Goal: Transaction & Acquisition: Obtain resource

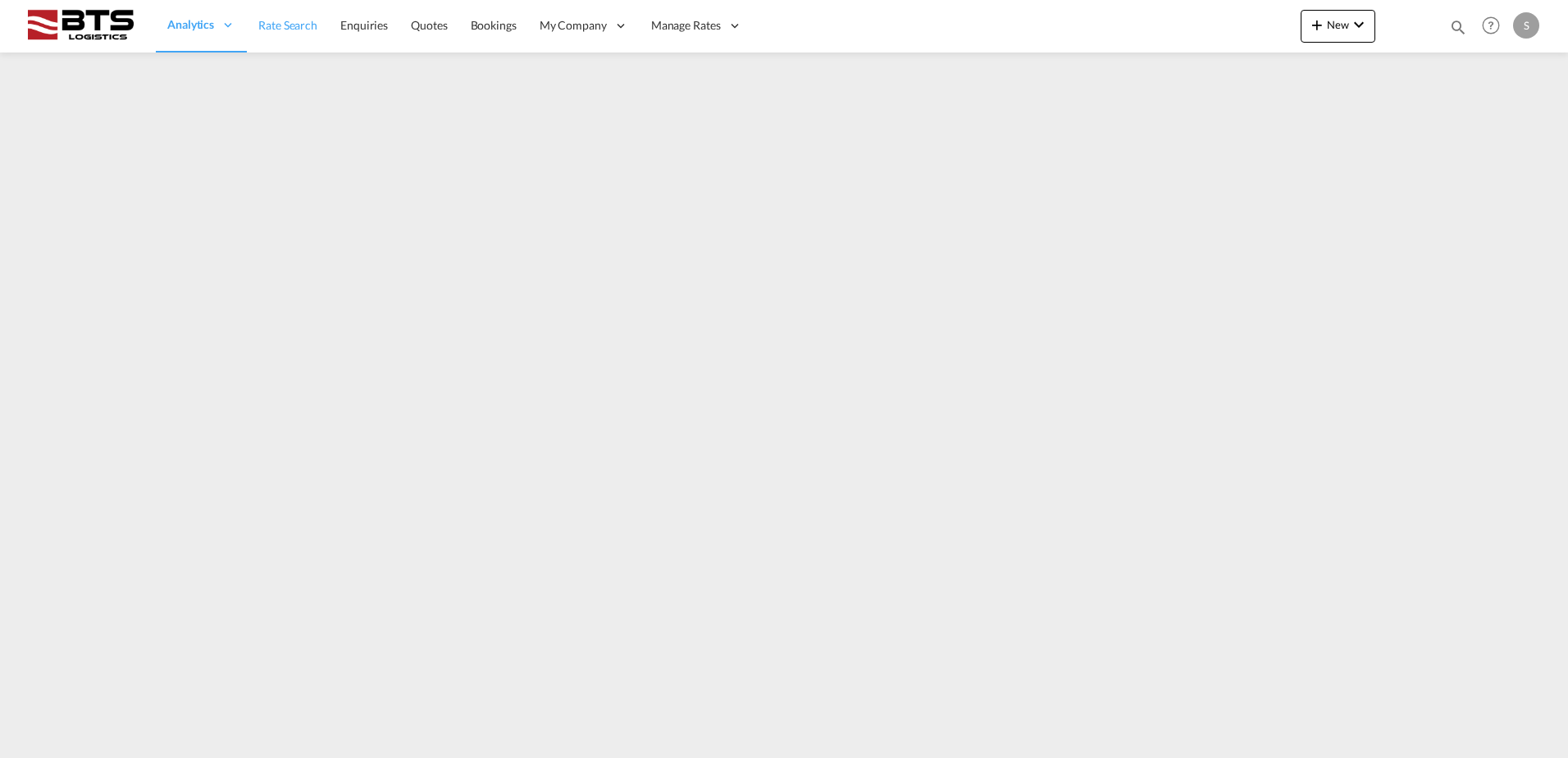
click at [288, 31] on span "Rate Search" at bounding box center [288, 25] width 59 height 14
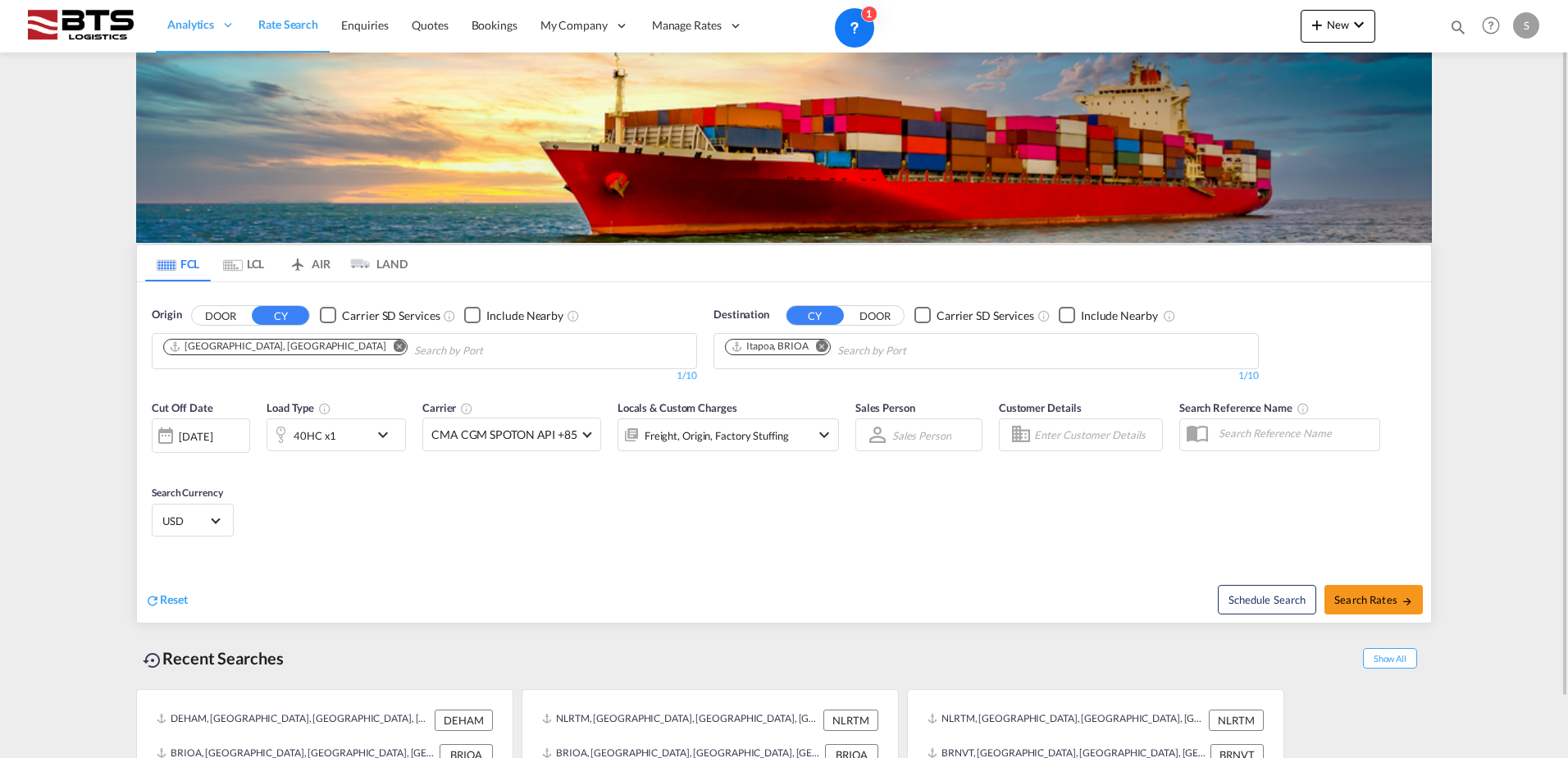
click at [394, 344] on md-icon "Remove" at bounding box center [400, 346] width 12 height 12
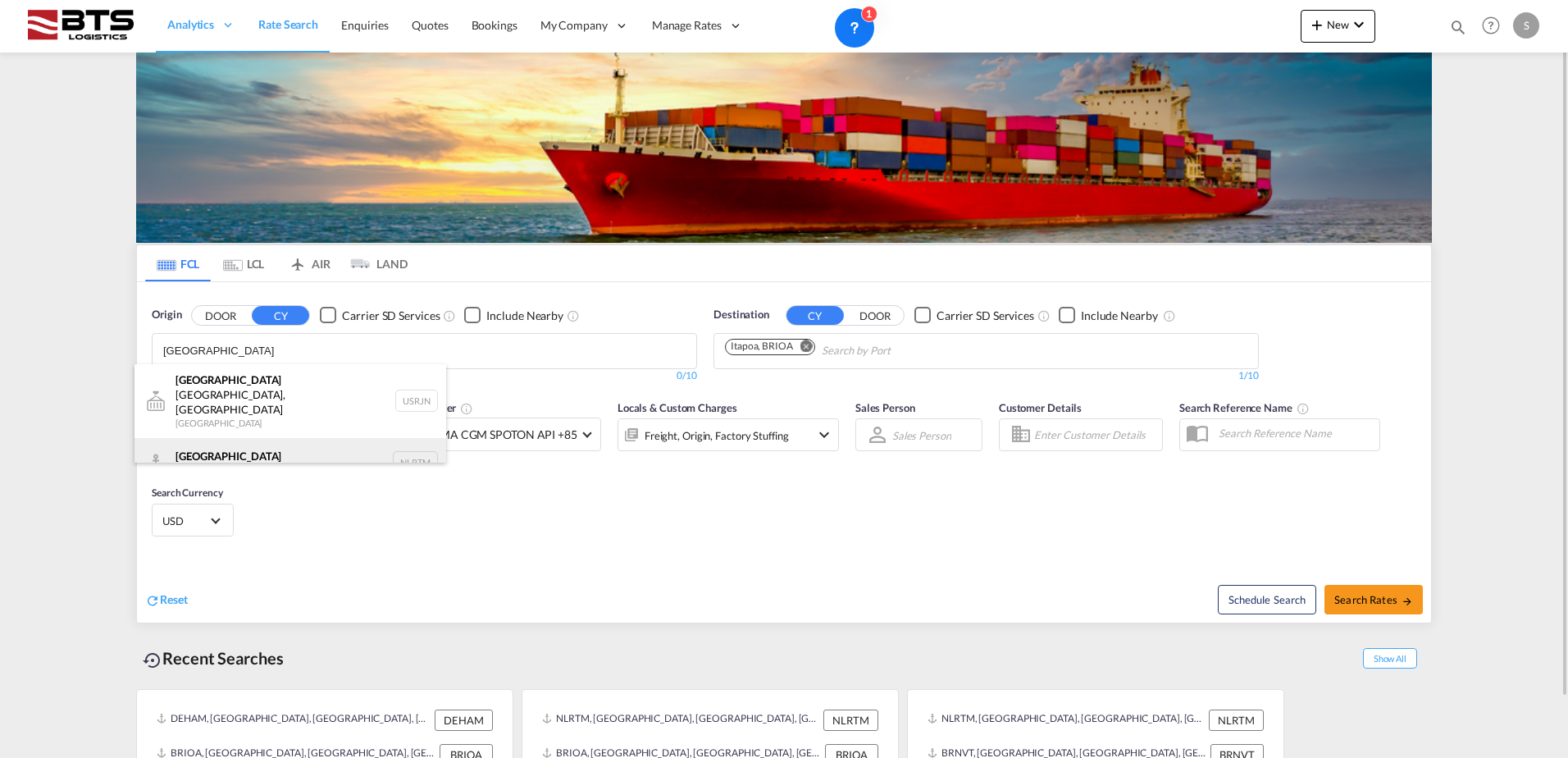
type input "[GEOGRAPHIC_DATA]"
click at [241, 438] on div "[GEOGRAPHIC_DATA] [GEOGRAPHIC_DATA] NLRTM" at bounding box center [290, 462] width 312 height 49
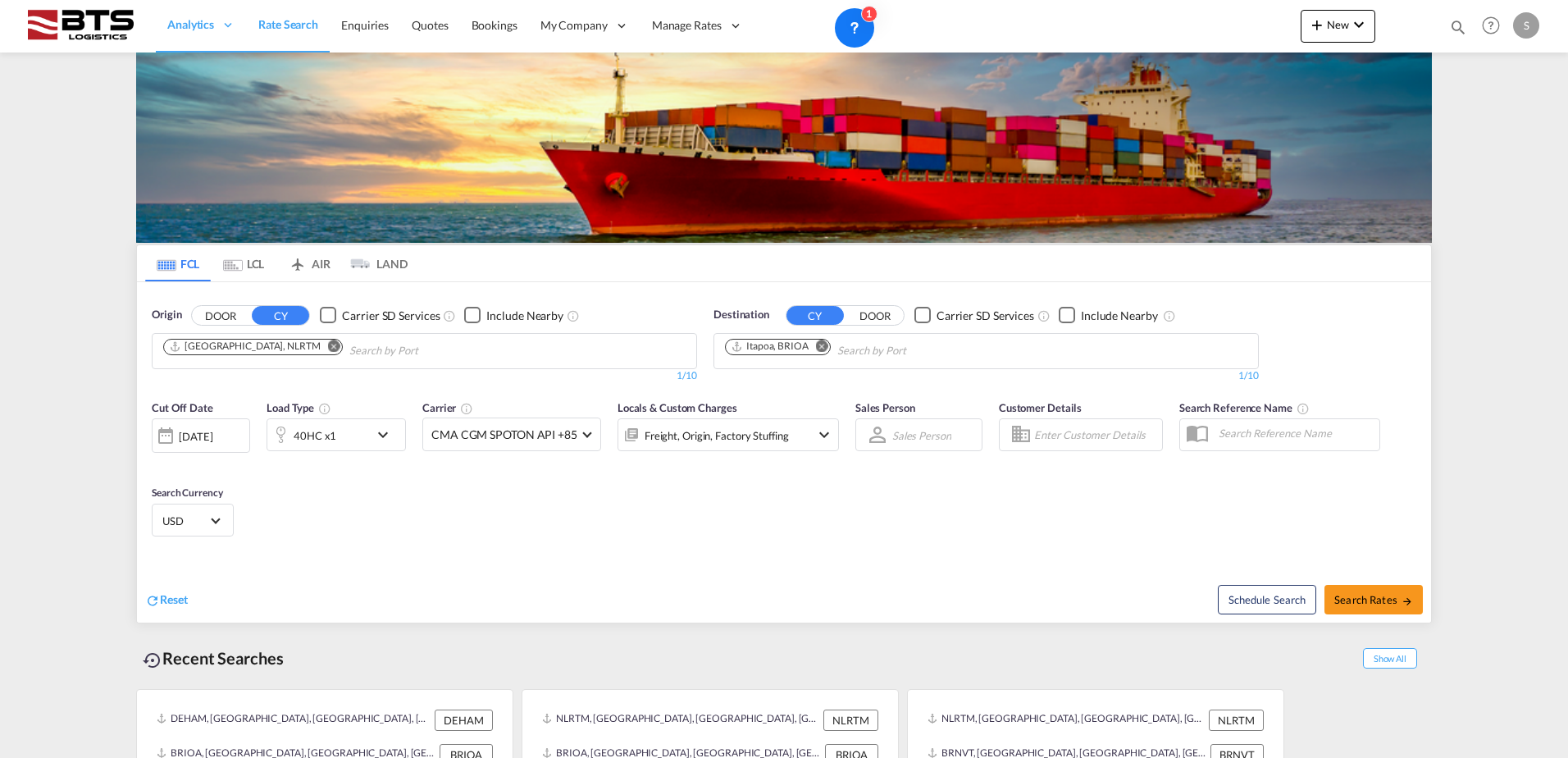
click at [825, 344] on md-icon "Remove" at bounding box center [822, 346] width 12 height 12
paste input "[GEOGRAPHIC_DATA][PERSON_NAME]"
type input "[GEOGRAPHIC_DATA][PERSON_NAME]"
click at [859, 373] on div "[GEOGRAPHIC_DATA][PERSON_NAME] GTSTC" at bounding box center [852, 394] width 312 height 59
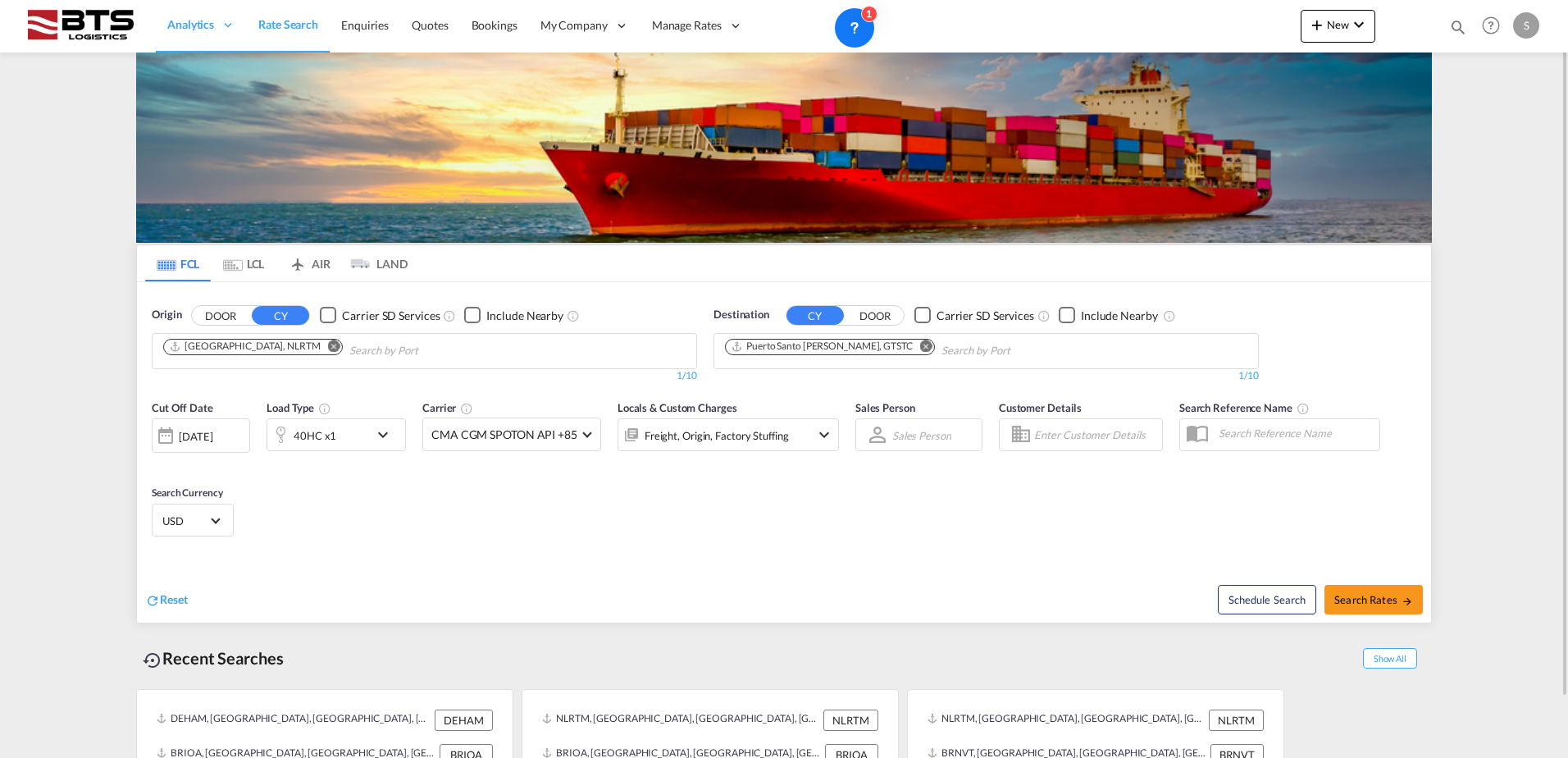
scroll to position [0, 0]
click at [316, 441] on div "40HC x1" at bounding box center [315, 436] width 43 height 23
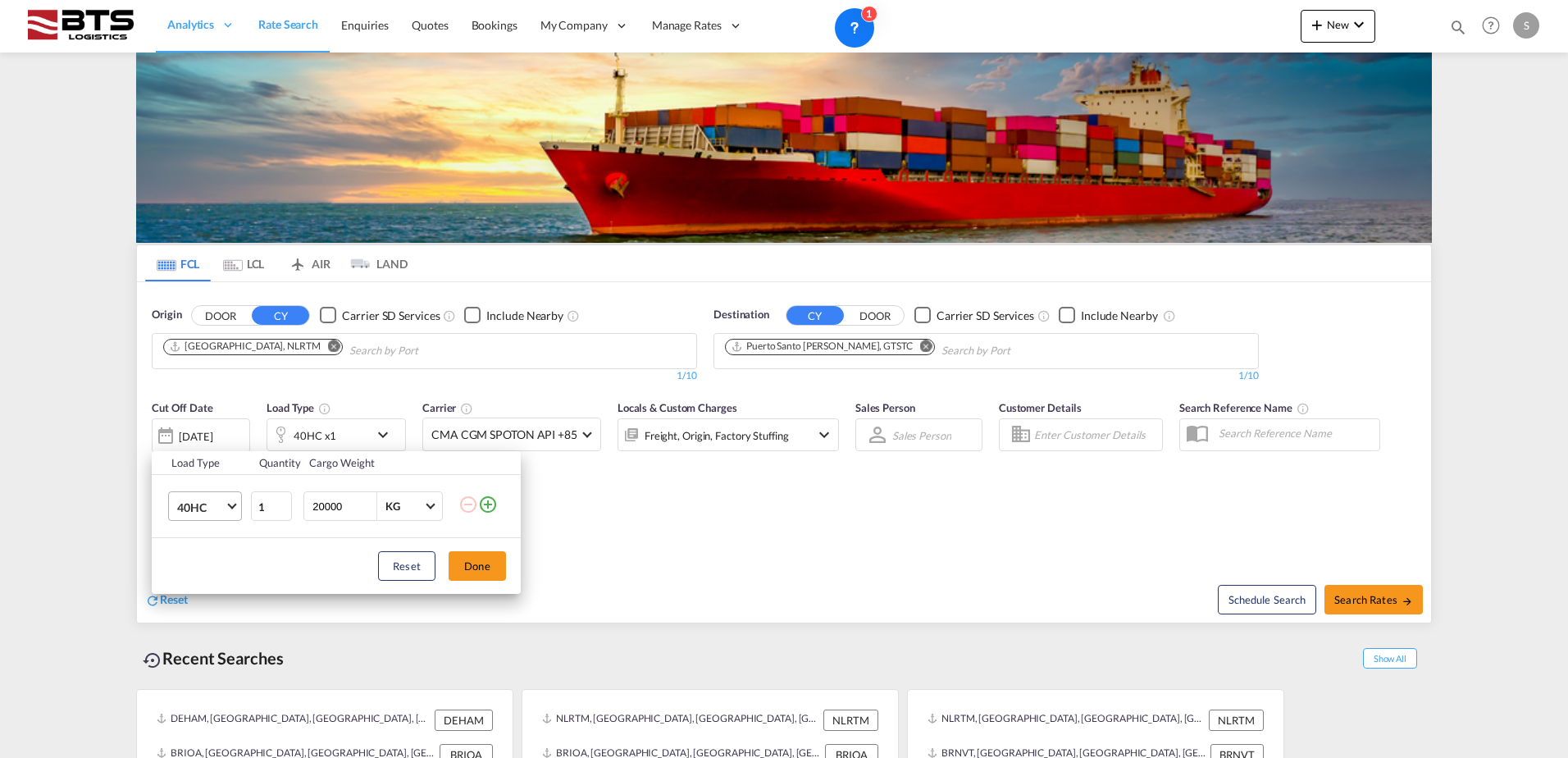
click at [233, 501] on span "Choose: \a40HC" at bounding box center [232, 505] width 9 height 9
click at [200, 426] on div "20GP" at bounding box center [191, 428] width 28 height 16
click at [481, 560] on button "Done" at bounding box center [477, 566] width 57 height 29
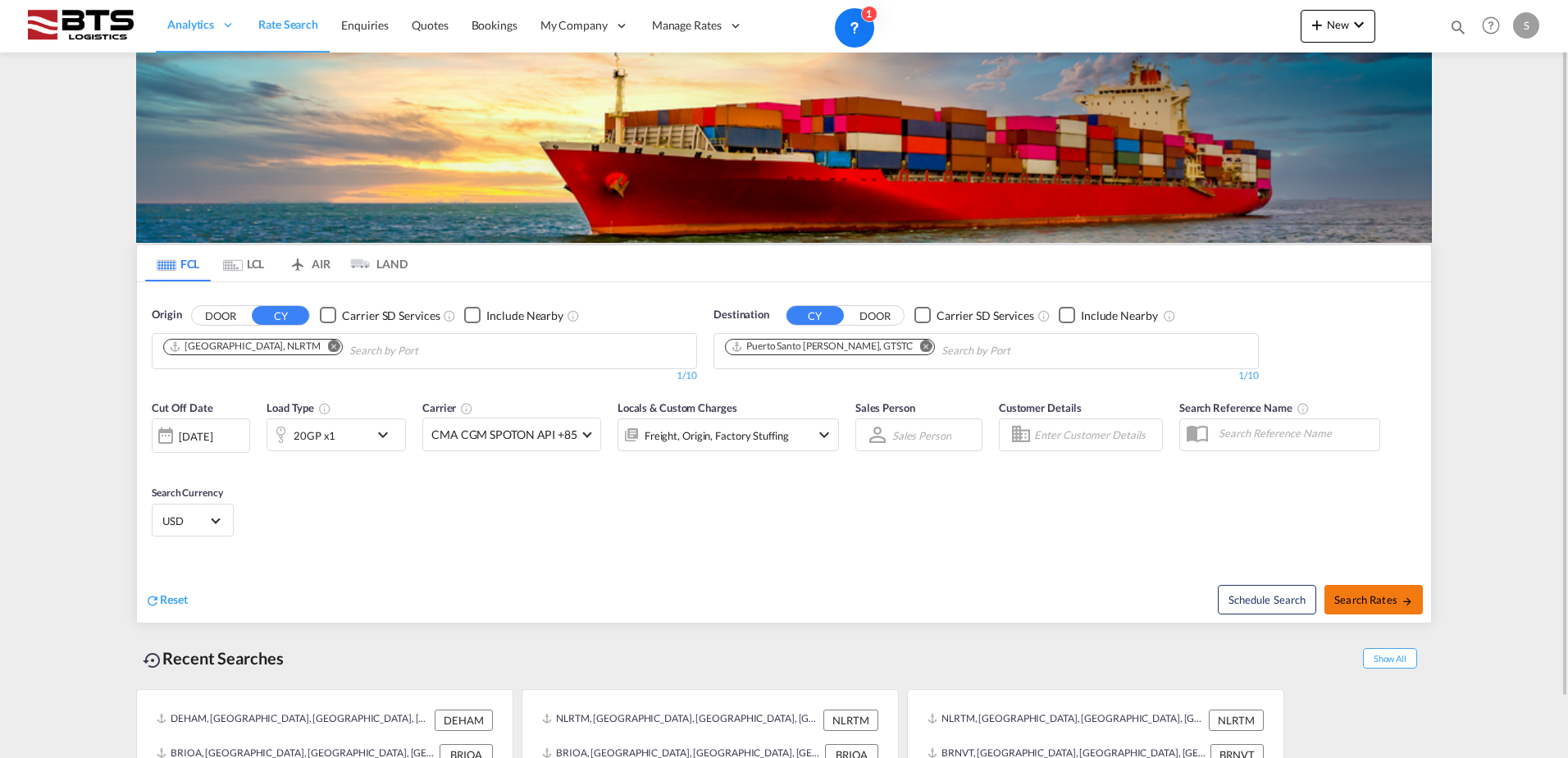
click at [1386, 603] on span "Search Rates" at bounding box center [1373, 599] width 78 height 13
type input "NLRTM to GTSTC / [DATE]"
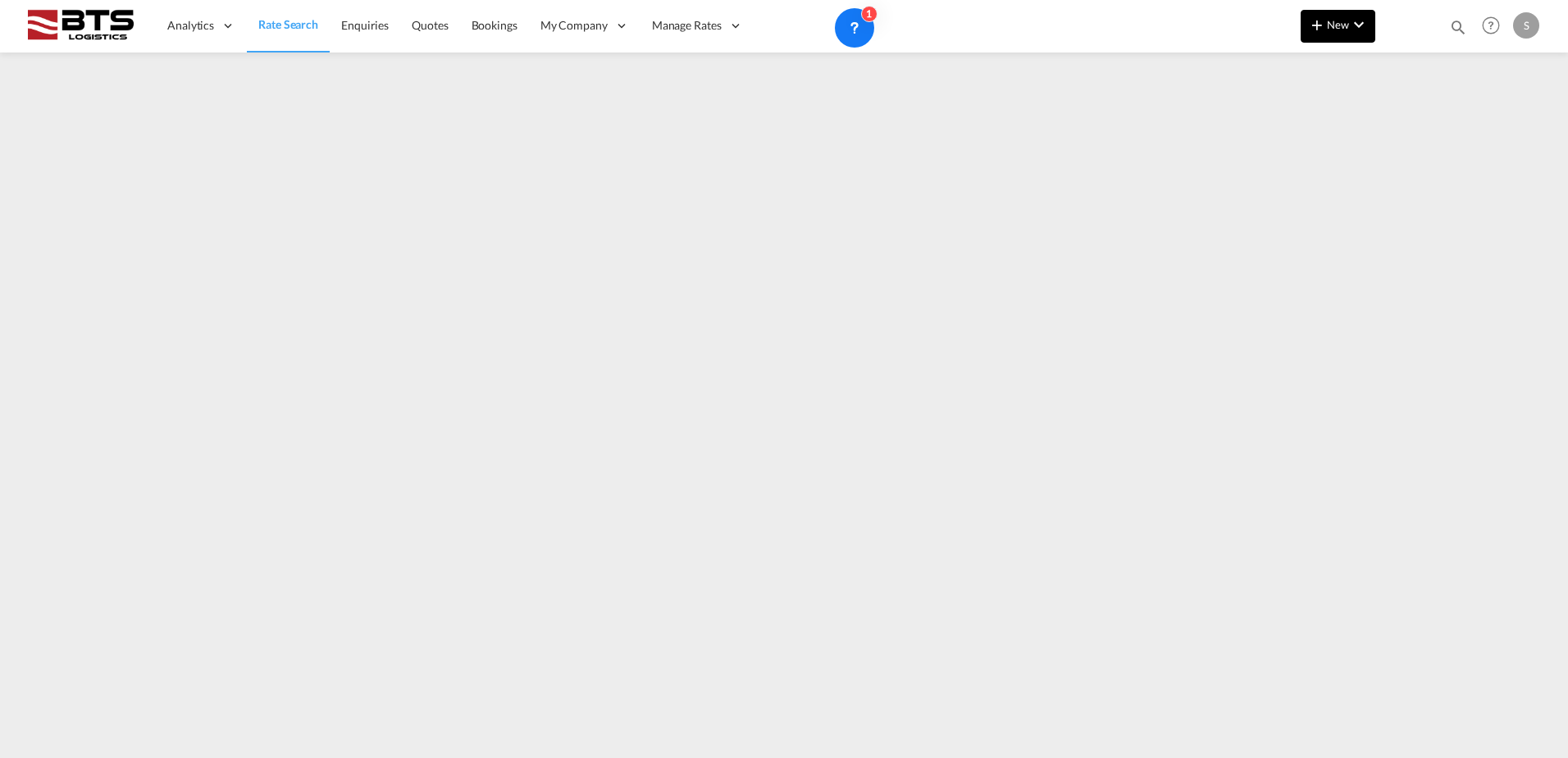
click at [1325, 11] on button "New" at bounding box center [1338, 26] width 75 height 33
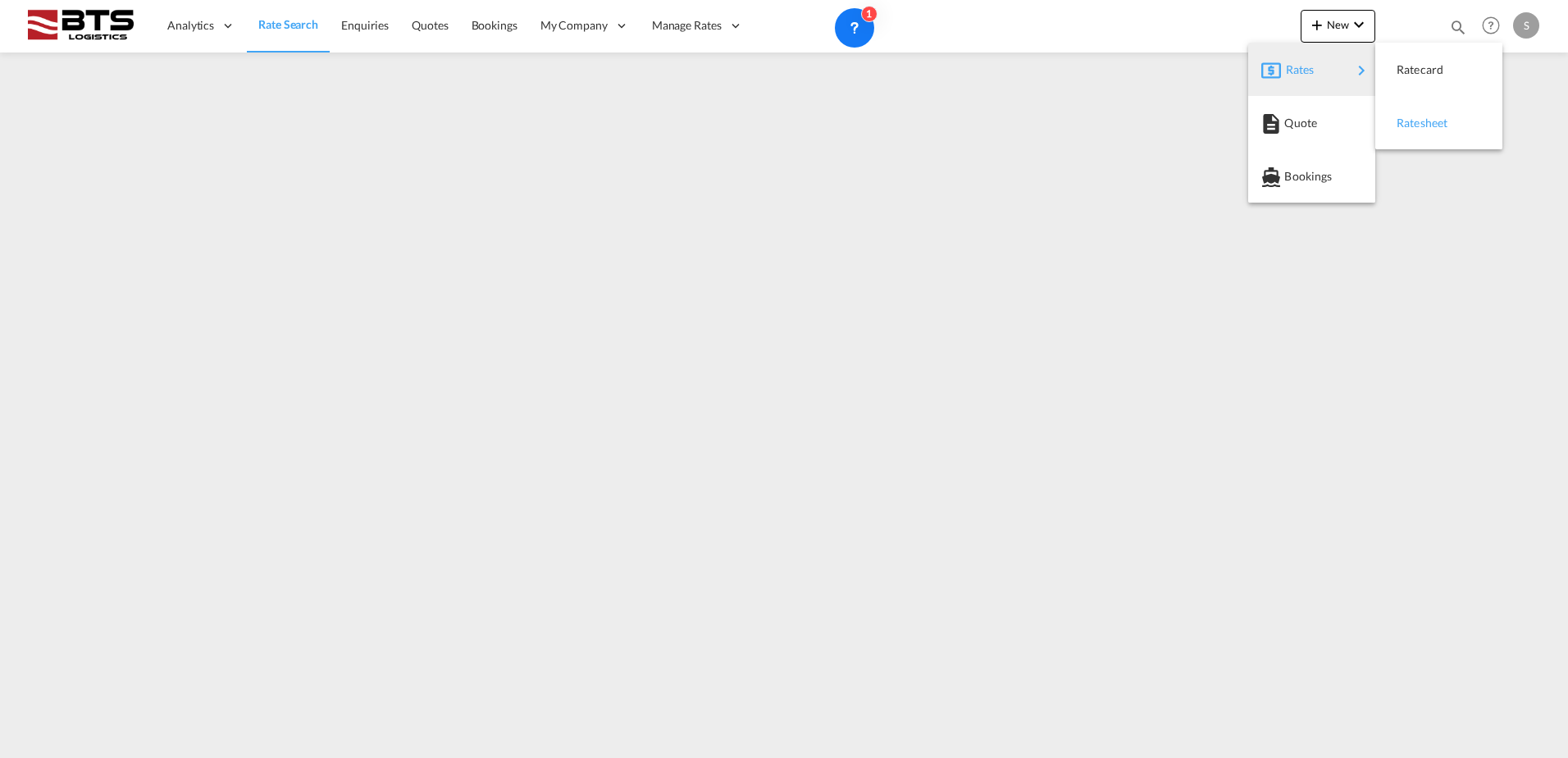
click at [1415, 121] on span "Ratesheet" at bounding box center [1405, 123] width 18 height 33
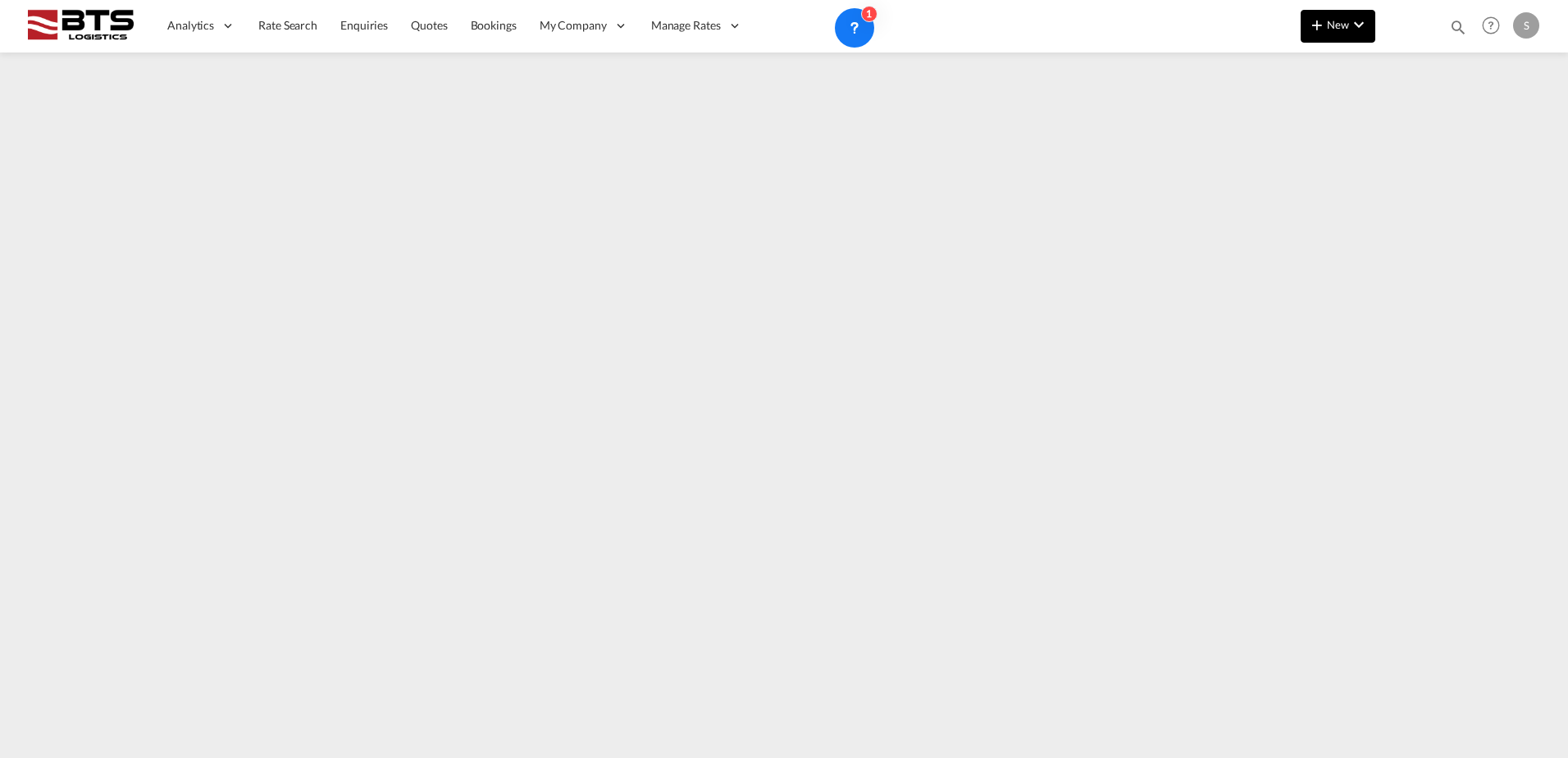
click at [1336, 25] on span "New" at bounding box center [1337, 24] width 61 height 13
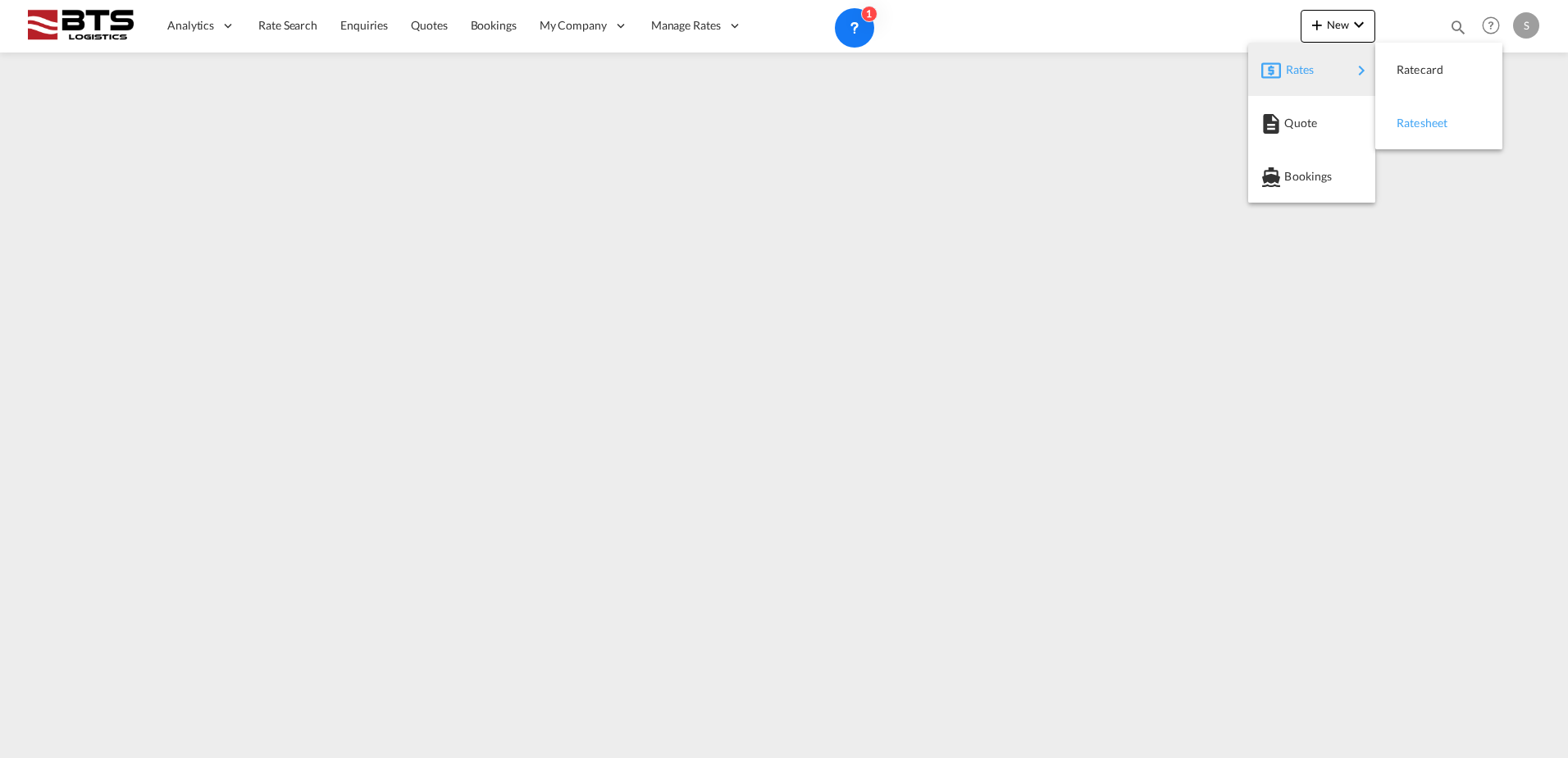
click at [1426, 131] on div "Ratesheet" at bounding box center [1426, 123] width 61 height 41
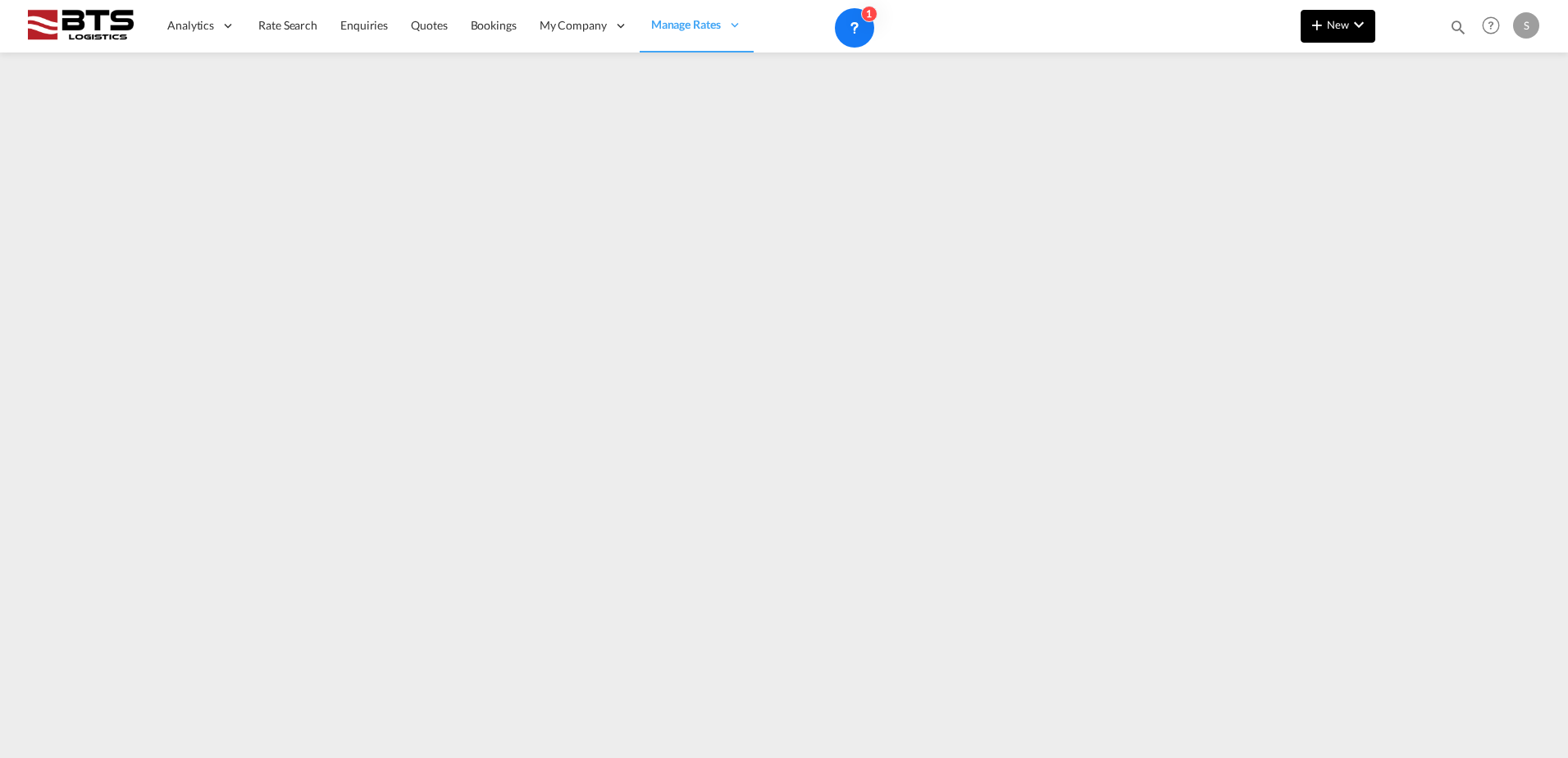
click at [1319, 23] on md-icon "icon-plus 400-fg" at bounding box center [1317, 25] width 20 height 20
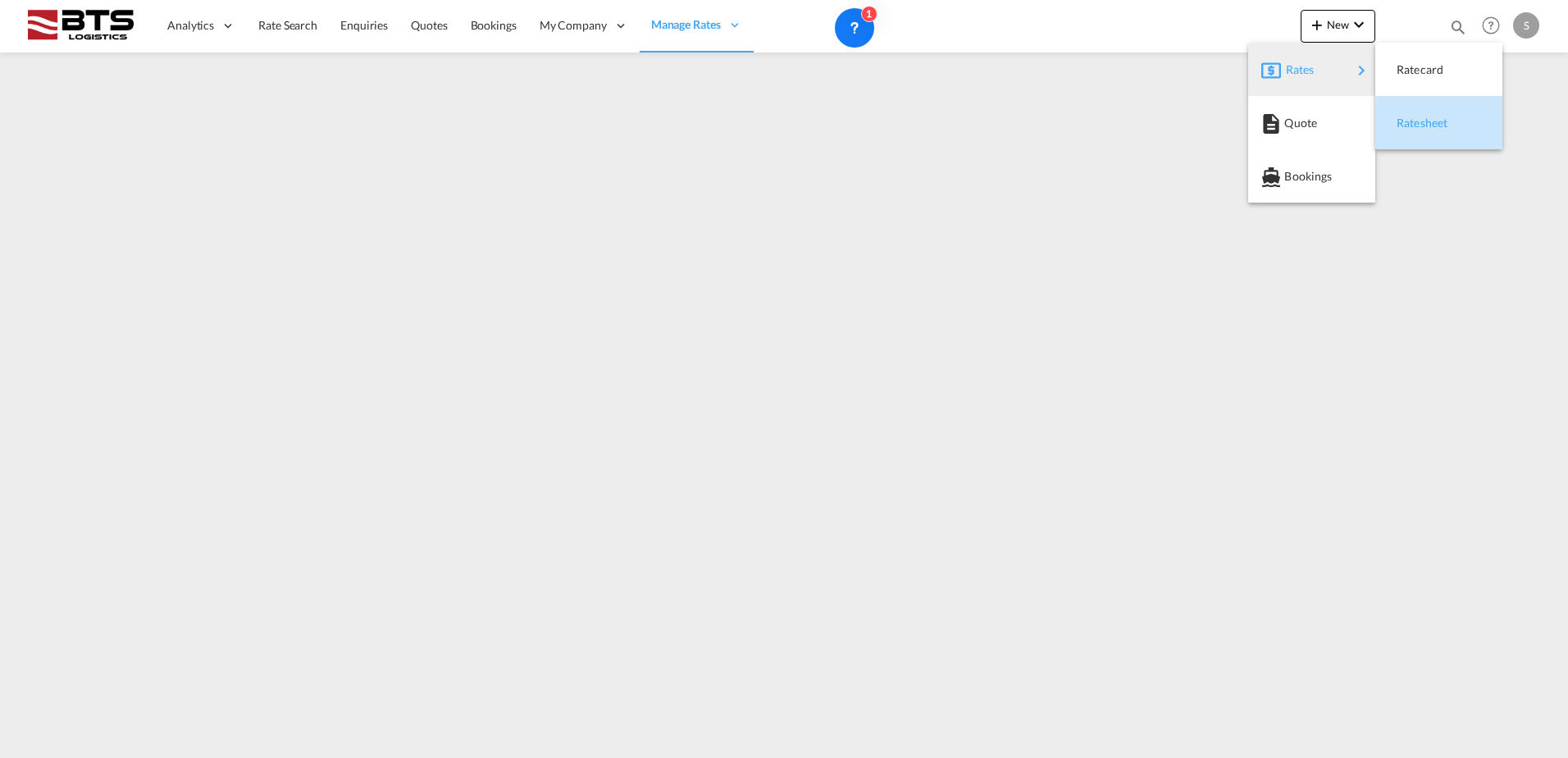
click at [1435, 113] on div "Ratesheet" at bounding box center [1426, 123] width 61 height 41
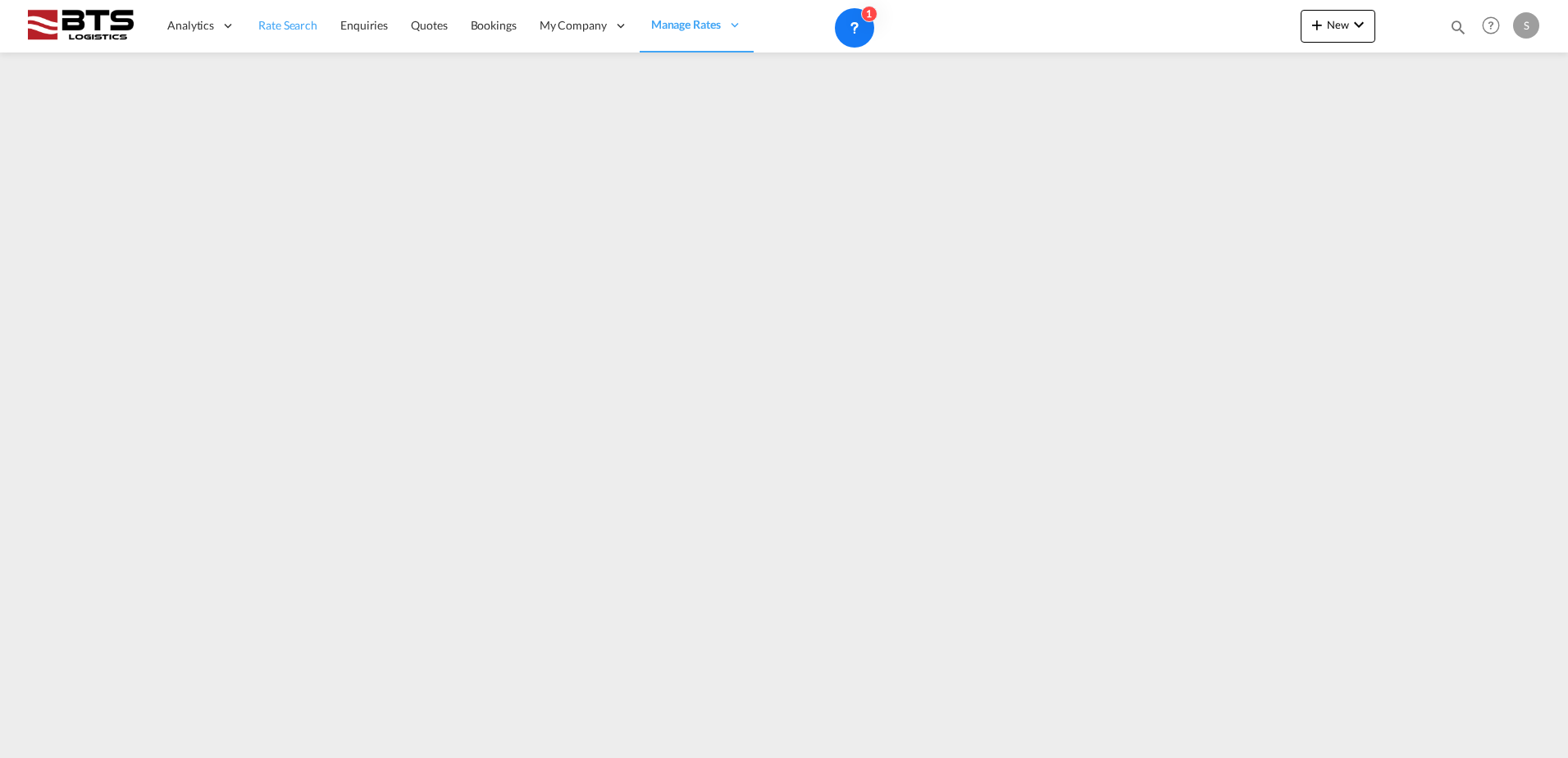
drag, startPoint x: 276, startPoint y: 41, endPoint x: 285, endPoint y: 42, distance: 9.1
click at [276, 41] on link "Rate Search" at bounding box center [288, 26] width 82 height 53
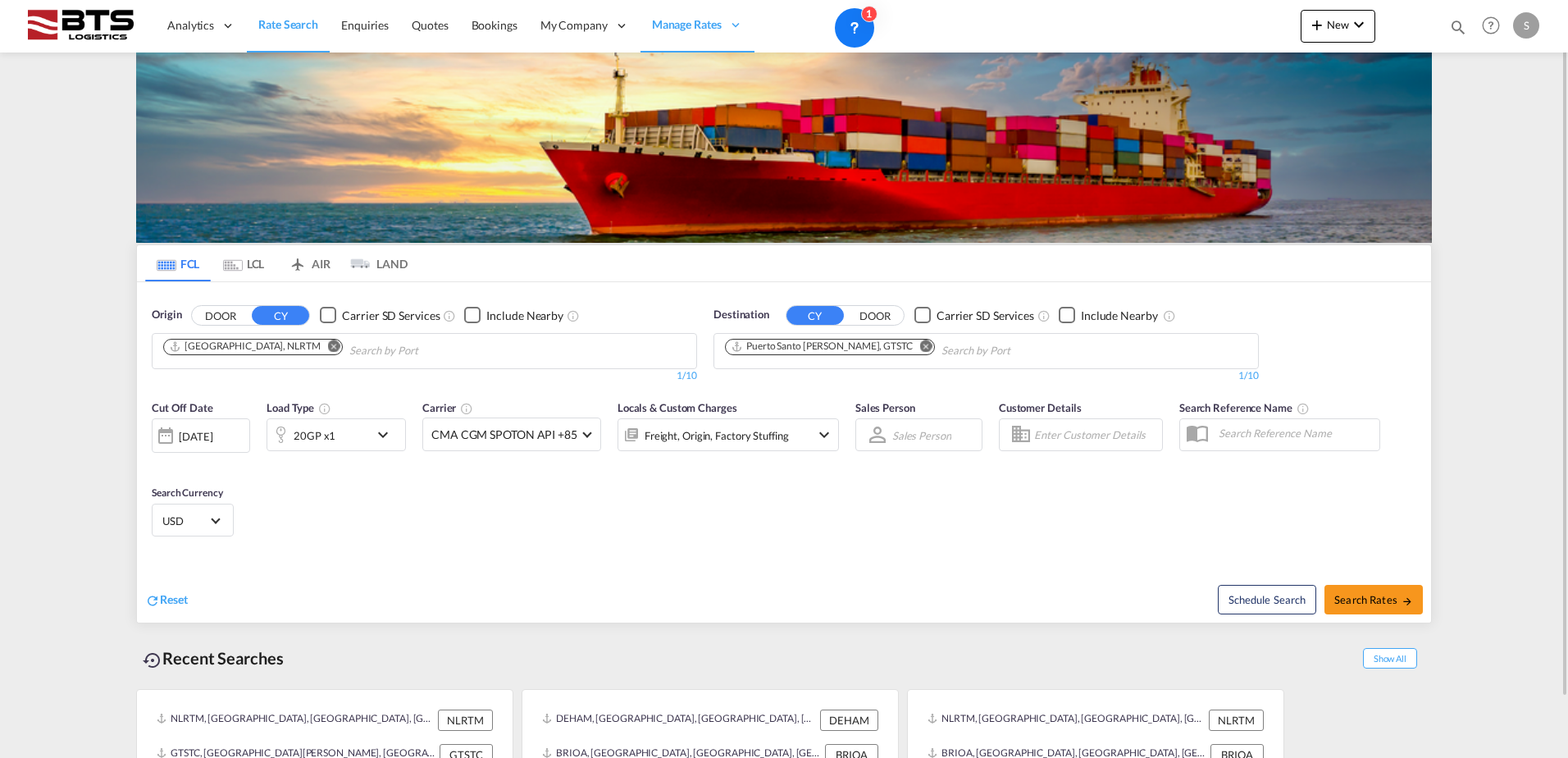
click at [171, 522] on span "USD" at bounding box center [185, 521] width 46 height 15
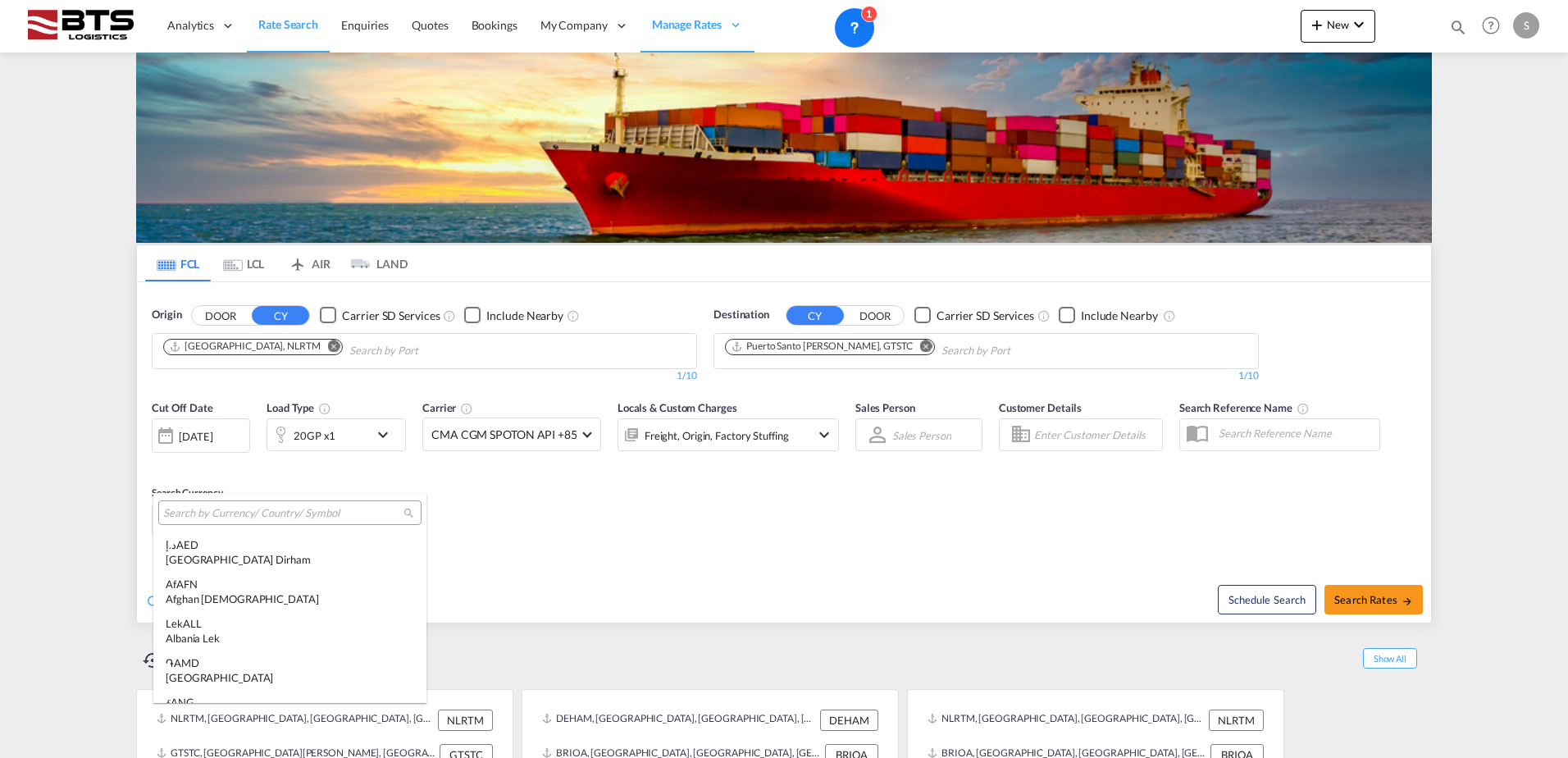
scroll to position [5664, 0]
click at [246, 515] on input "search" at bounding box center [283, 513] width 240 height 15
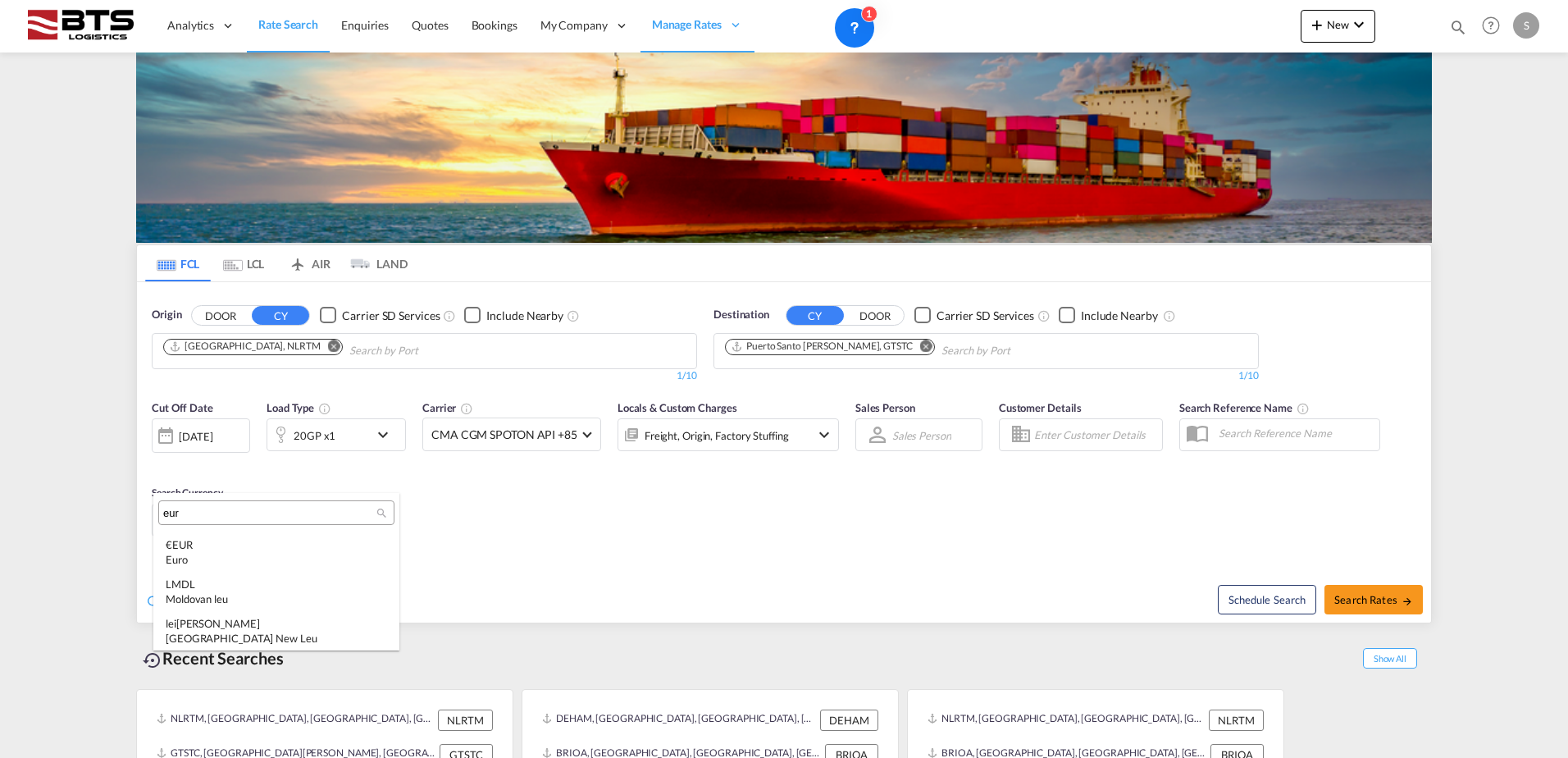
scroll to position [0, 0]
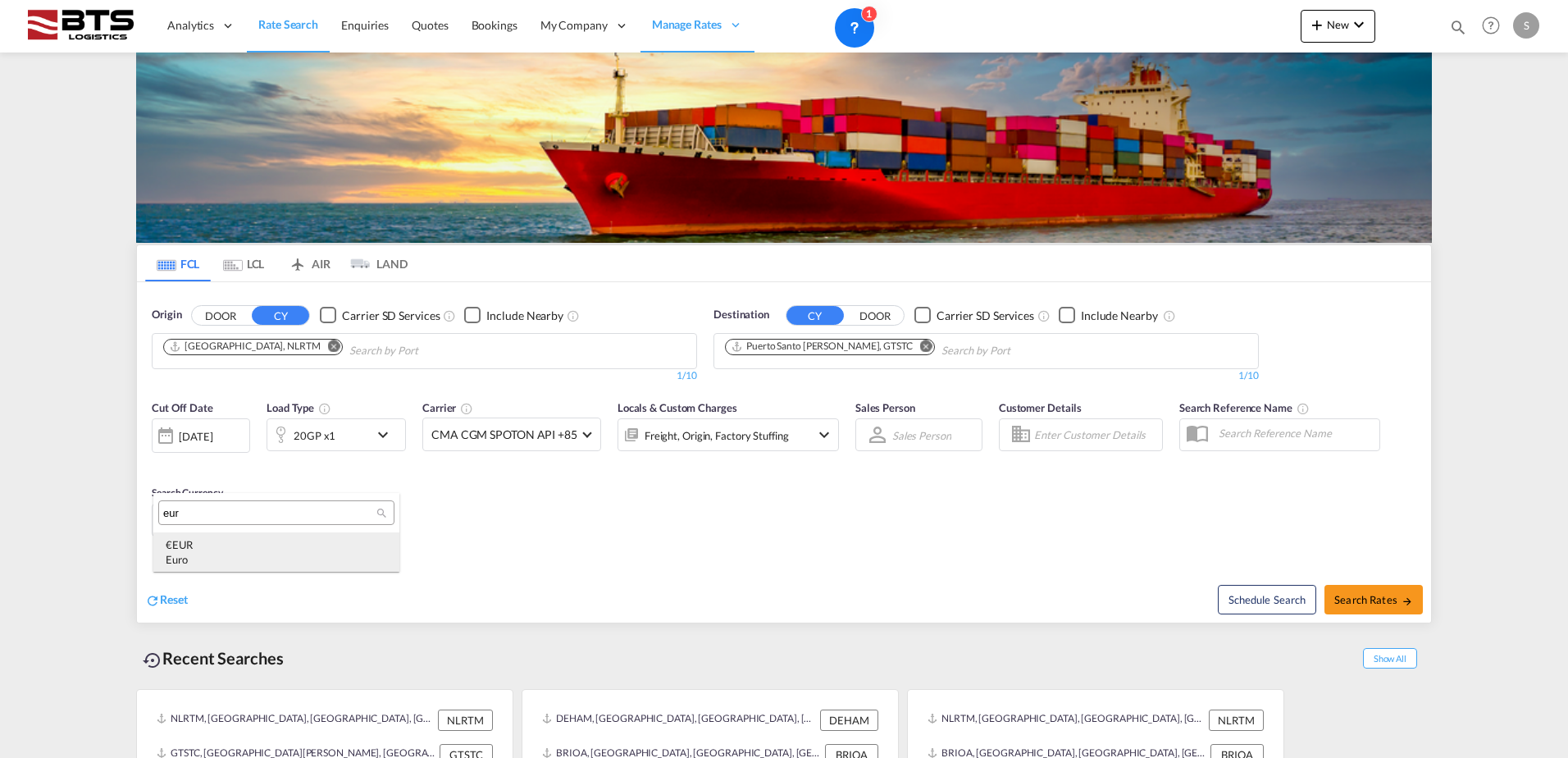
type input "eur"
click at [252, 545] on div "€ EUR Euro" at bounding box center [276, 551] width 222 height 29
click at [1374, 609] on button "Search Rates" at bounding box center [1373, 599] width 99 height 29
type input "NLRTM to GTSTC / [DATE]"
